Goal: Complete application form: Complete application form

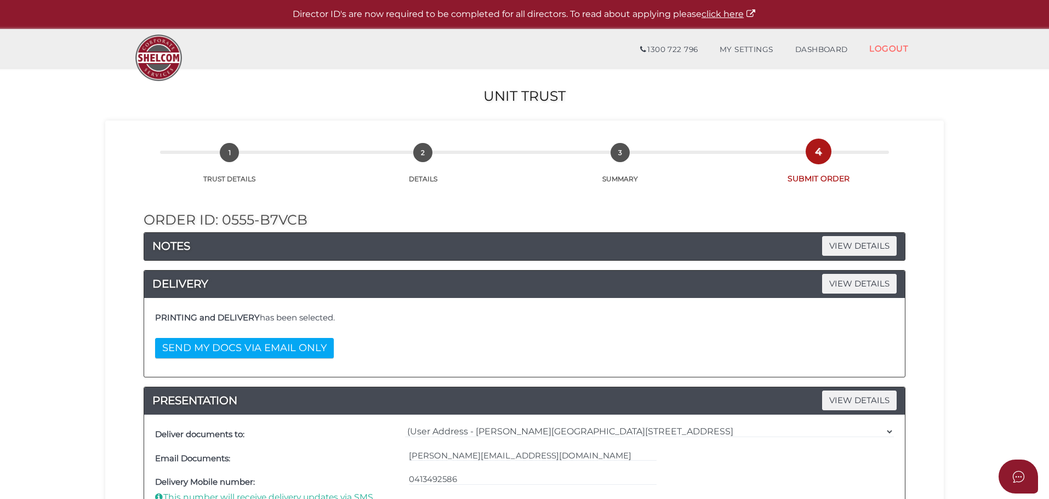
select select "0"
select select "Comb Binding"
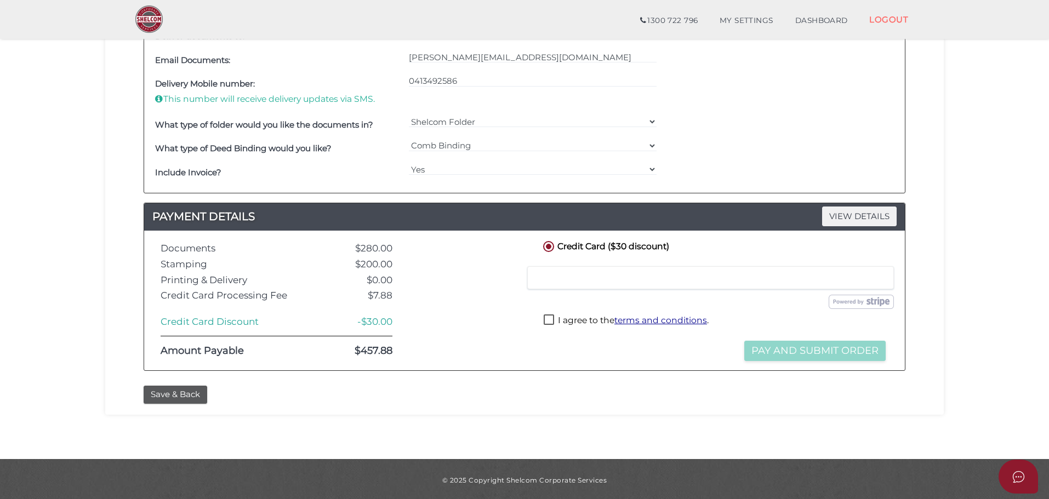
scroll to position [362, 0]
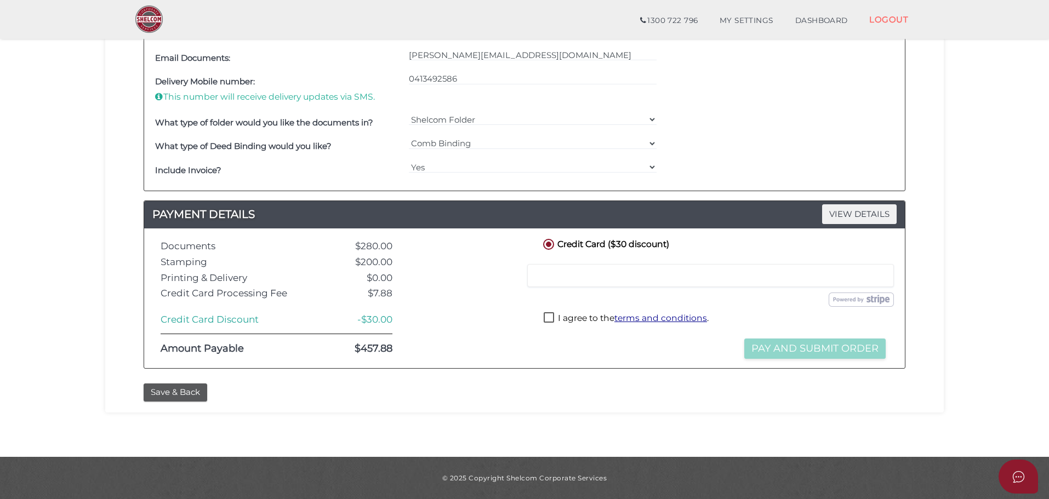
click at [549, 316] on label "I agree to the terms and conditions ." at bounding box center [626, 319] width 165 height 14
checkbox input "true"
click at [778, 350] on button "Pay and Submit Order" at bounding box center [814, 349] width 141 height 20
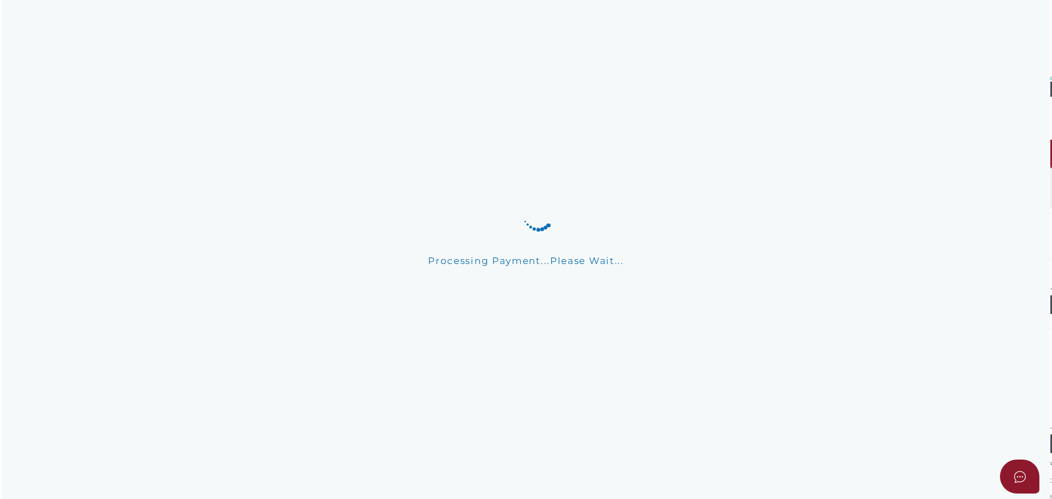
scroll to position [0, 0]
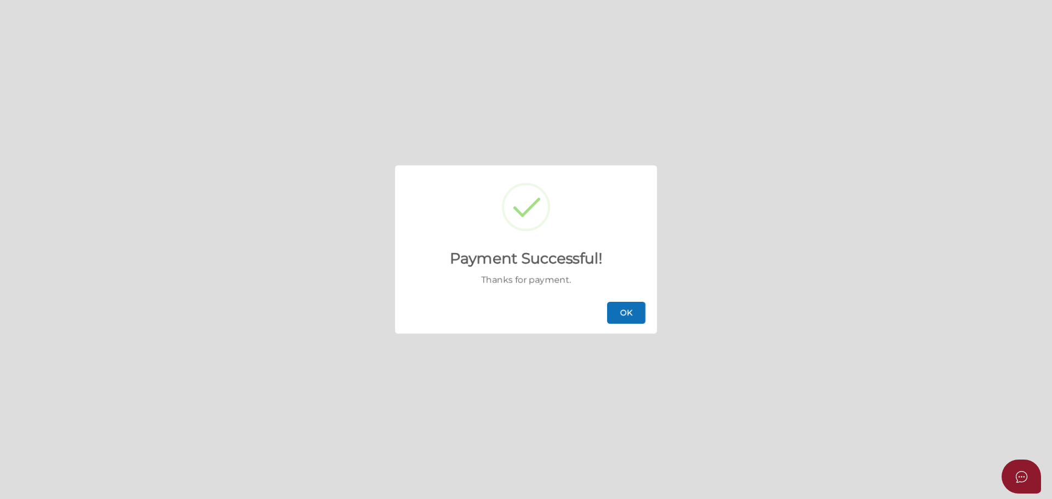
click at [632, 321] on button "OK" at bounding box center [626, 313] width 38 height 22
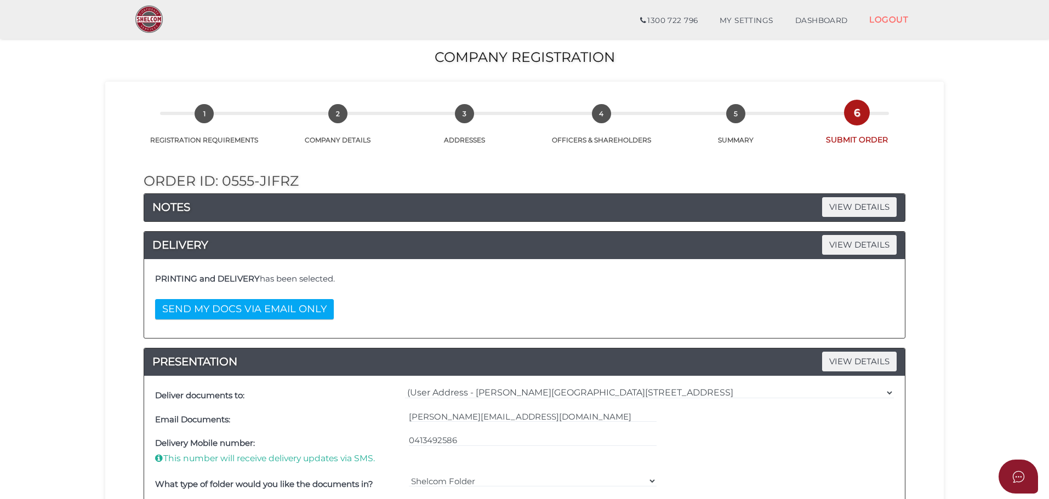
select select "0"
select select "Comb Binding"
select select "0"
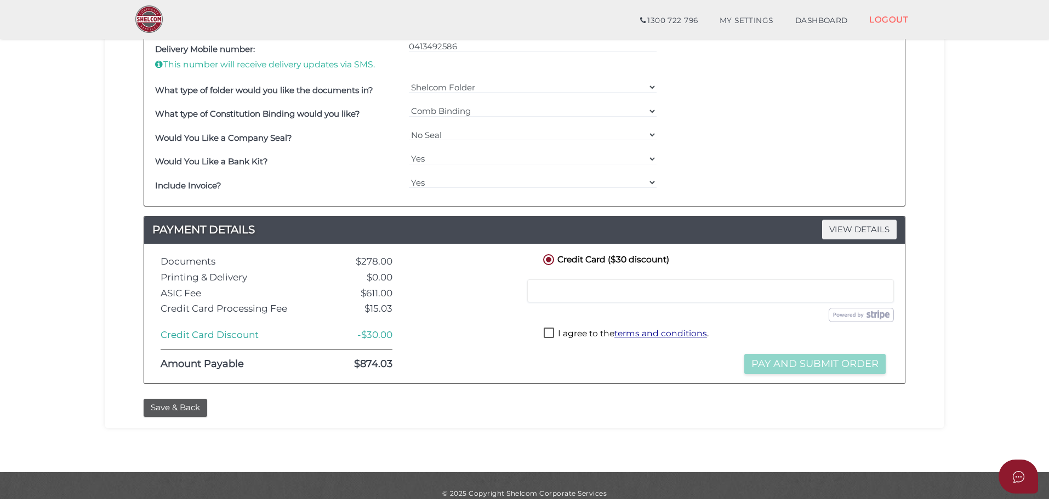
scroll to position [409, 0]
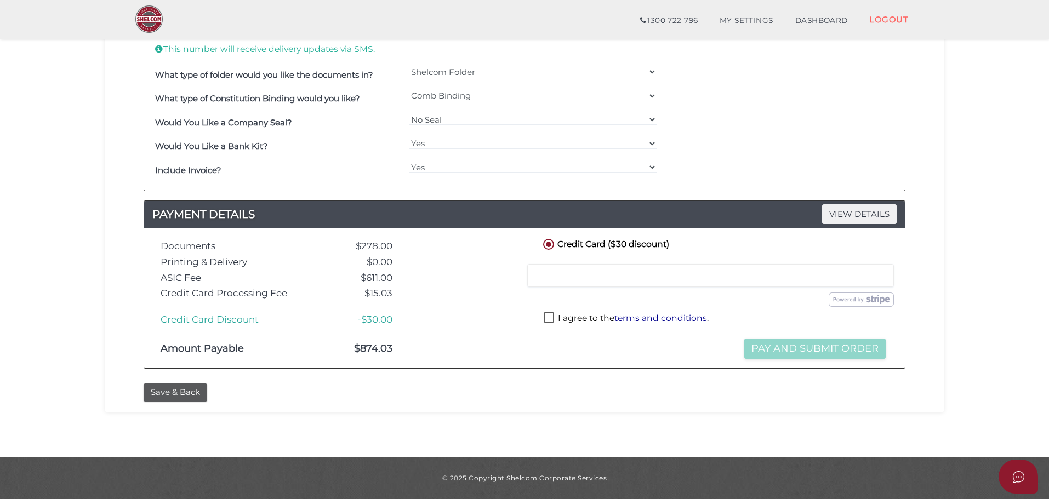
click at [569, 269] on div at bounding box center [710, 275] width 367 height 23
click at [551, 319] on label "I agree to the terms and conditions ." at bounding box center [626, 319] width 165 height 14
checkbox input "true"
click at [795, 350] on button "Pay and Submit Order" at bounding box center [814, 349] width 141 height 20
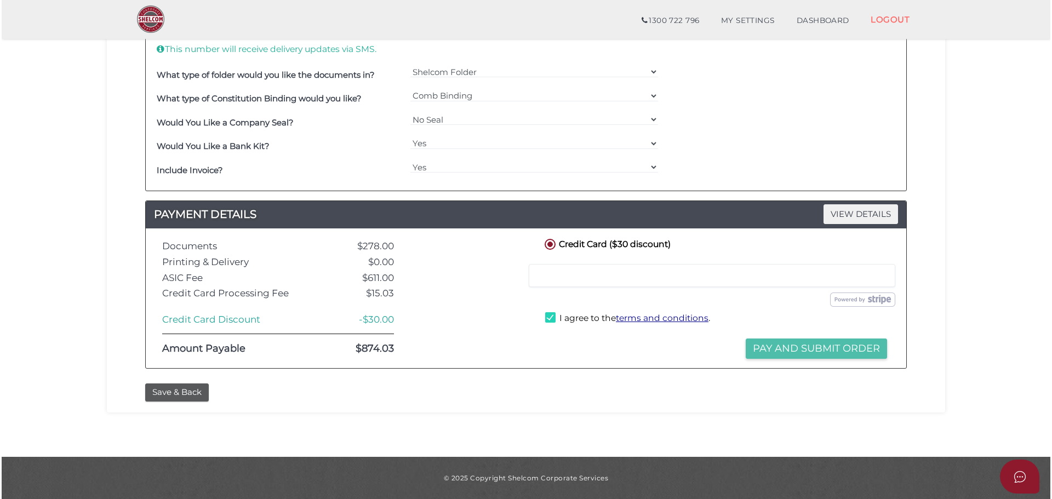
scroll to position [0, 0]
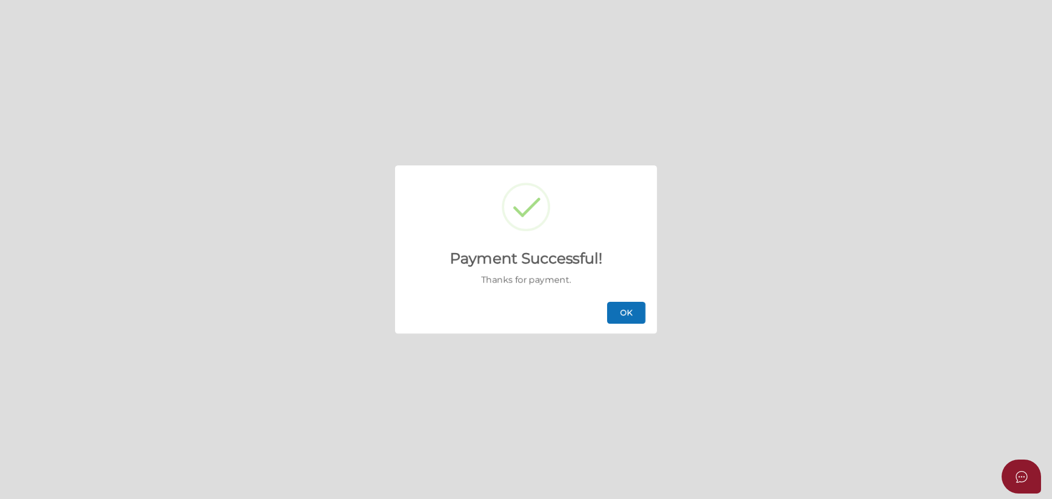
click at [629, 321] on button "OK" at bounding box center [626, 313] width 38 height 22
